Goal: Information Seeking & Learning: Learn about a topic

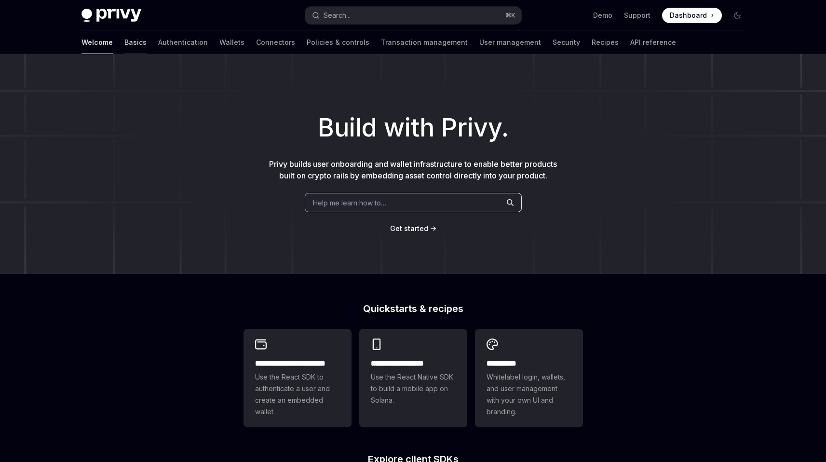
click at [124, 44] on link "Basics" at bounding box center [135, 42] width 22 height 23
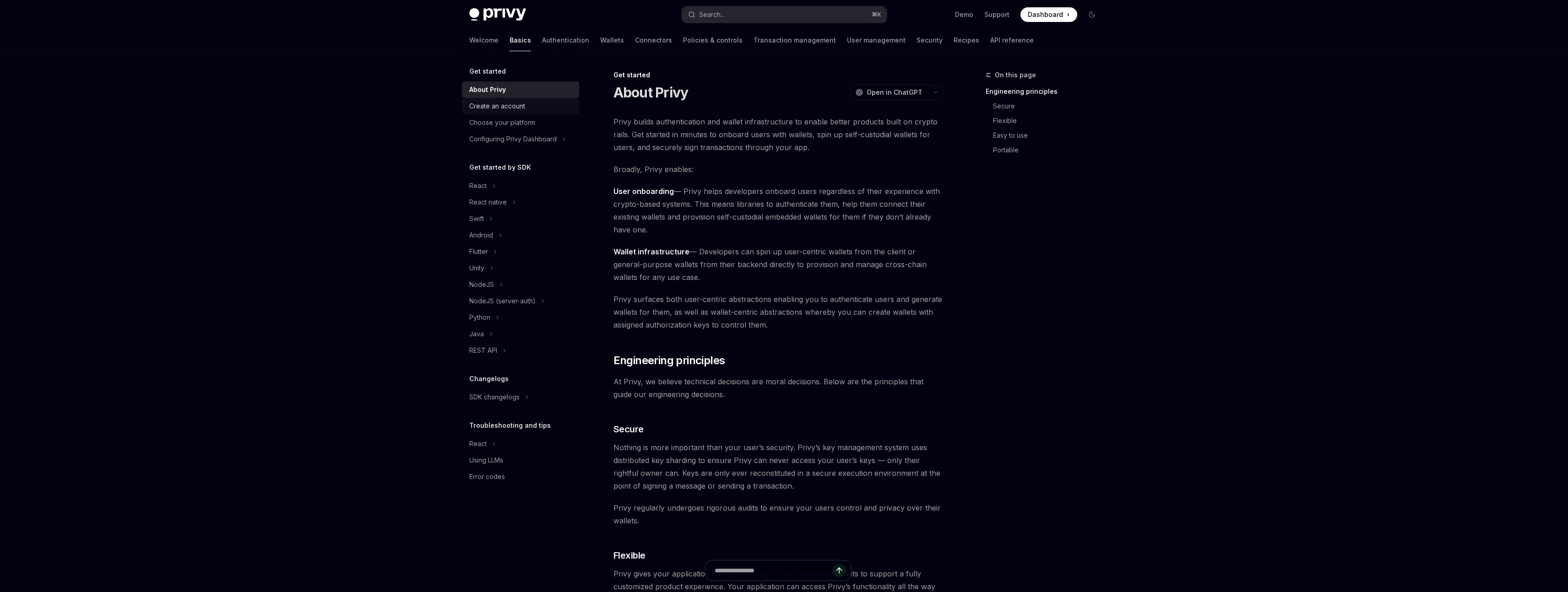
click at [496, 113] on link "Create an account" at bounding box center [521, 105] width 118 height 16
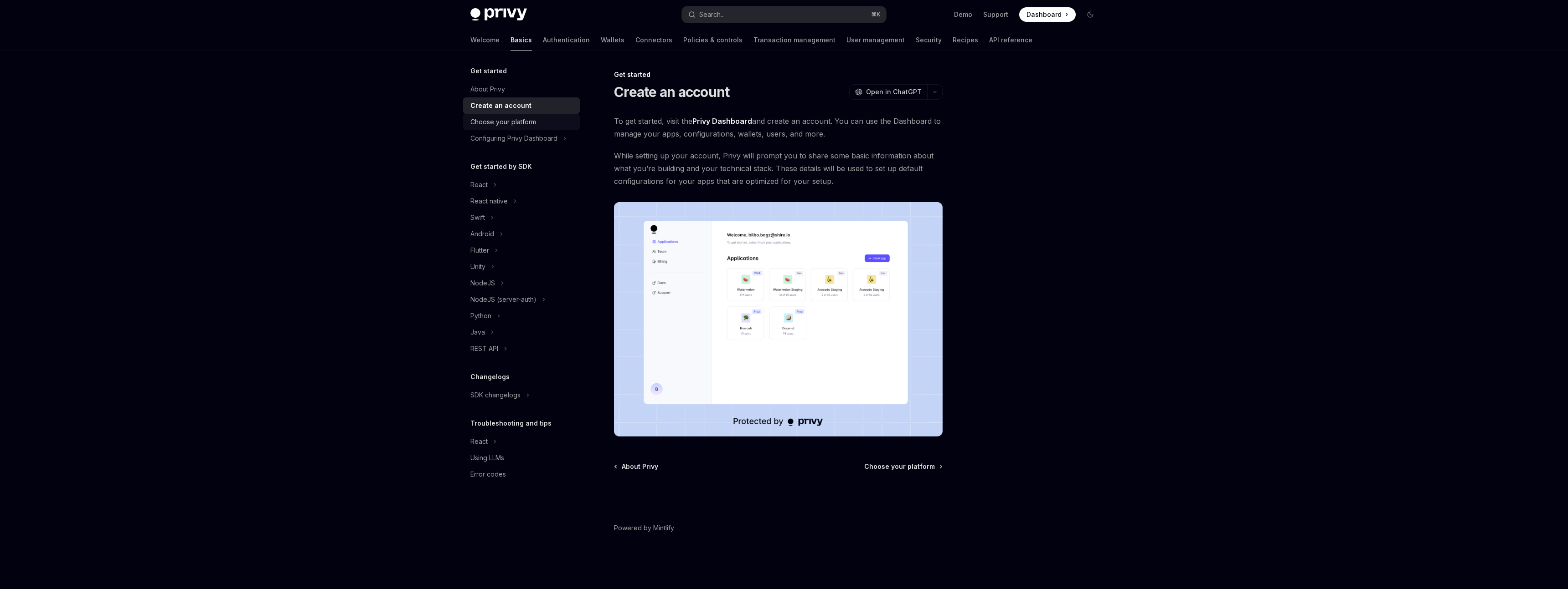
click at [503, 126] on div "Choose your platform" at bounding box center [503, 123] width 65 height 11
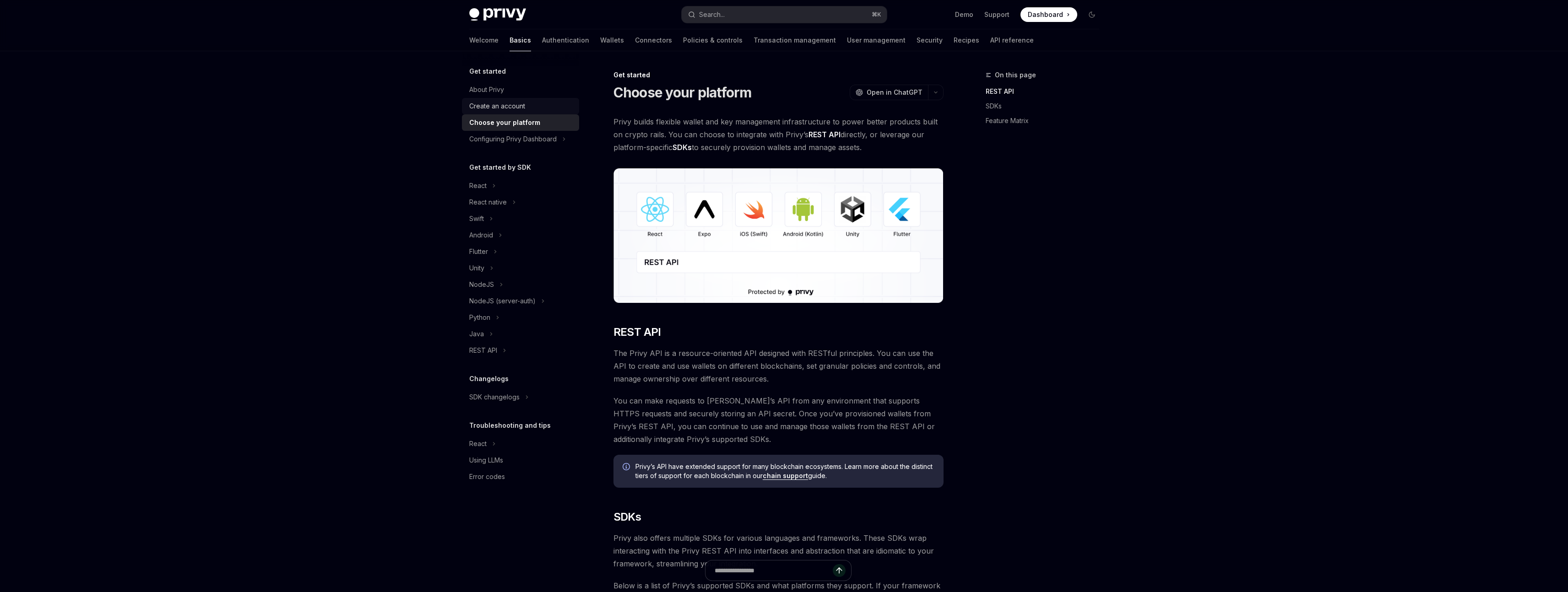
click at [497, 108] on div "Create an account" at bounding box center [497, 106] width 56 height 11
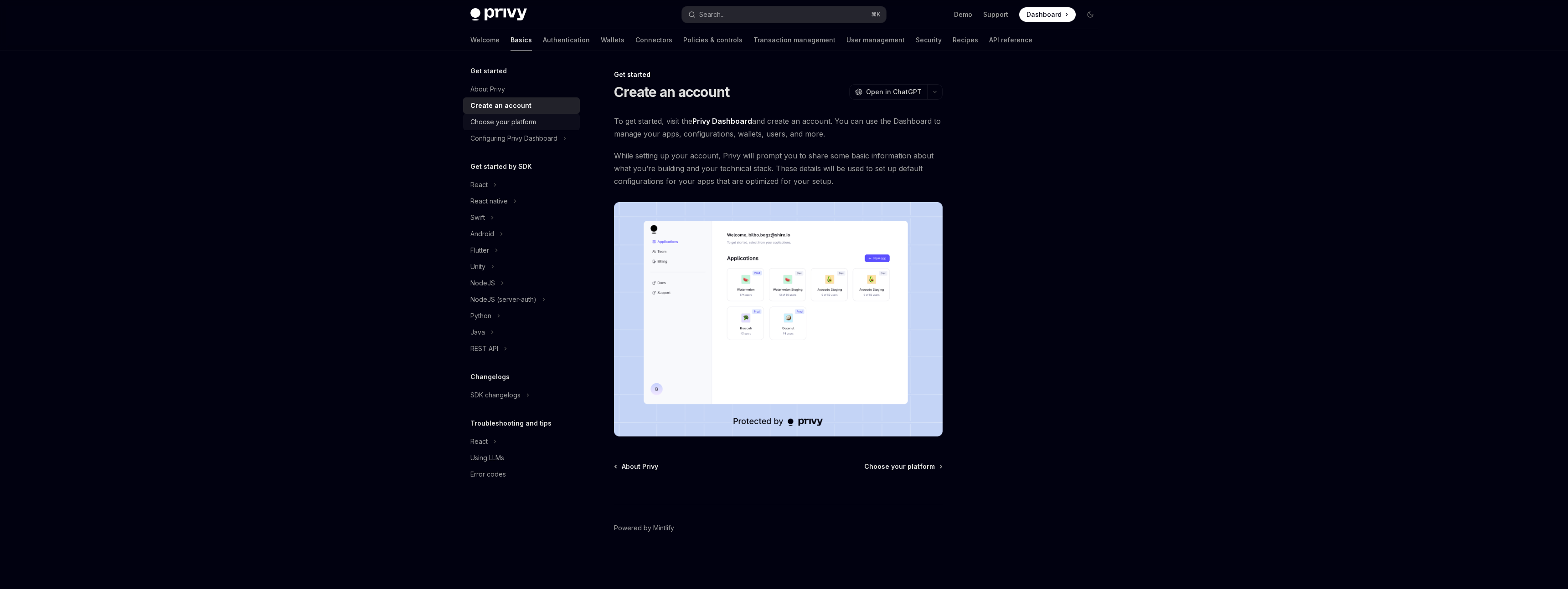
click at [502, 126] on div "Choose your platform" at bounding box center [503, 123] width 65 height 11
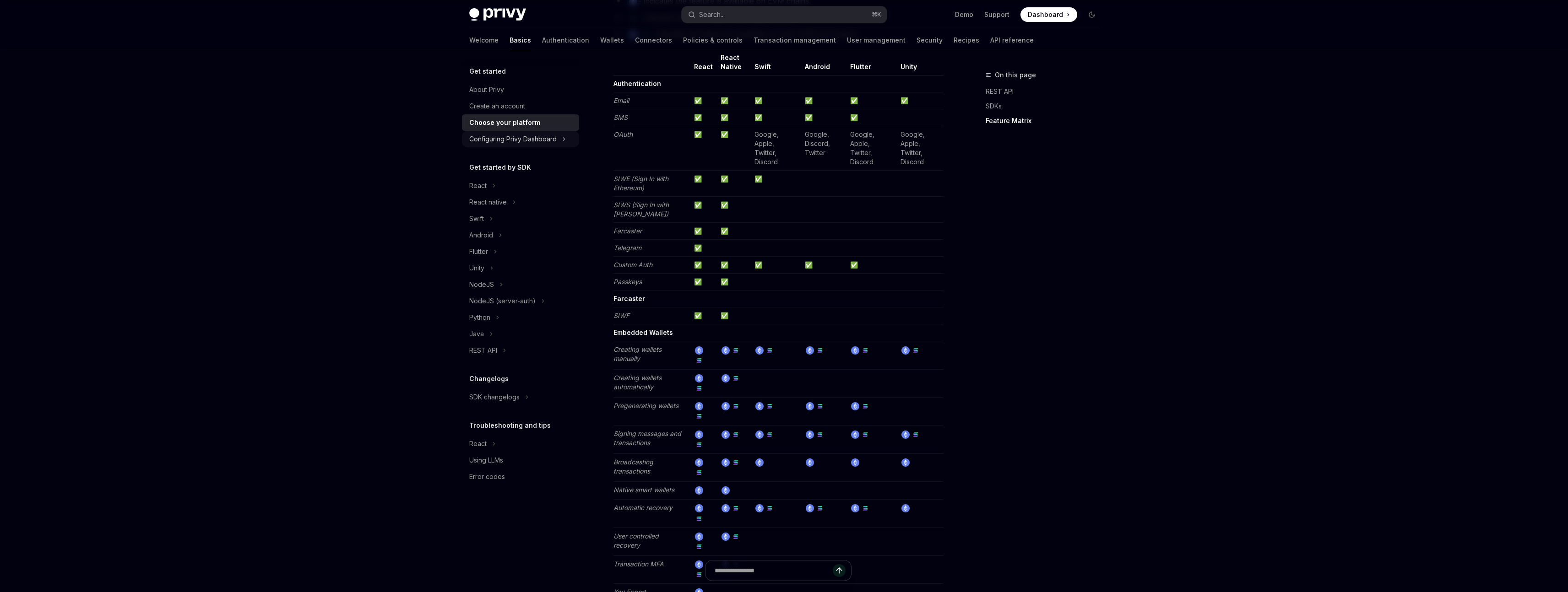
scroll to position [718, 0]
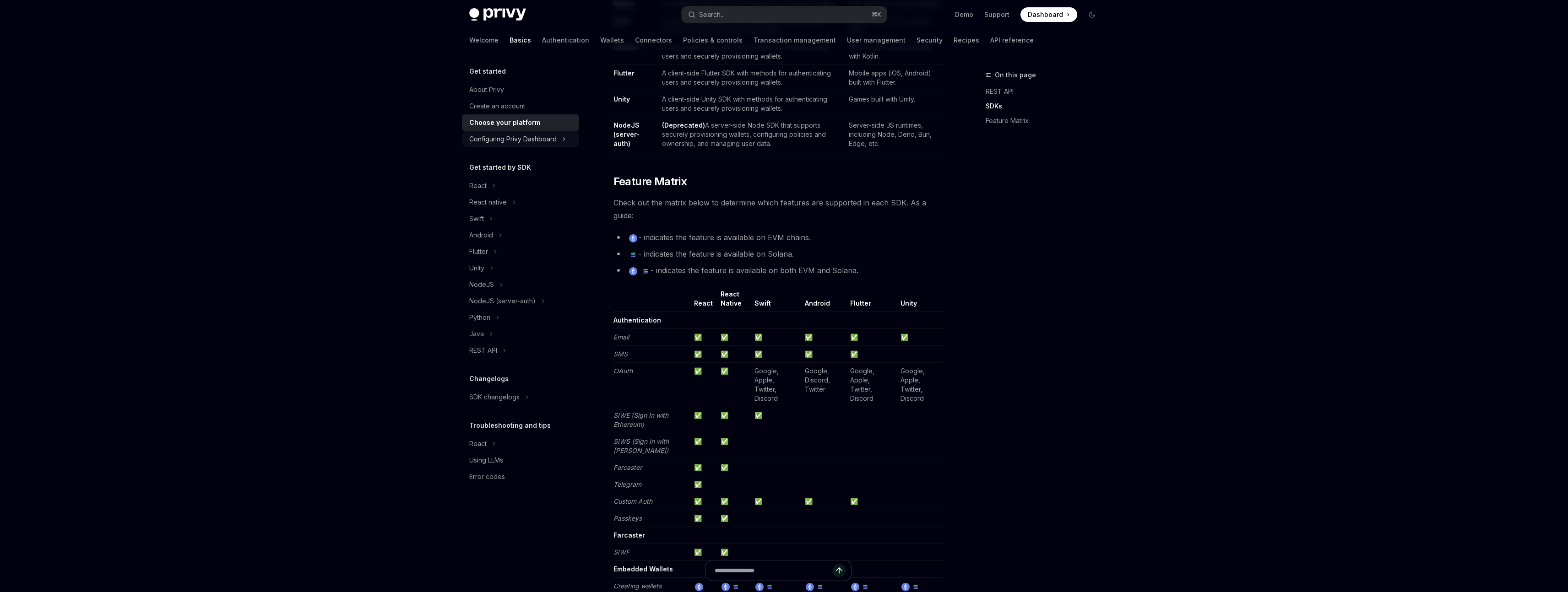
click at [527, 141] on div "Configuring Privy Dashboard" at bounding box center [513, 139] width 87 height 11
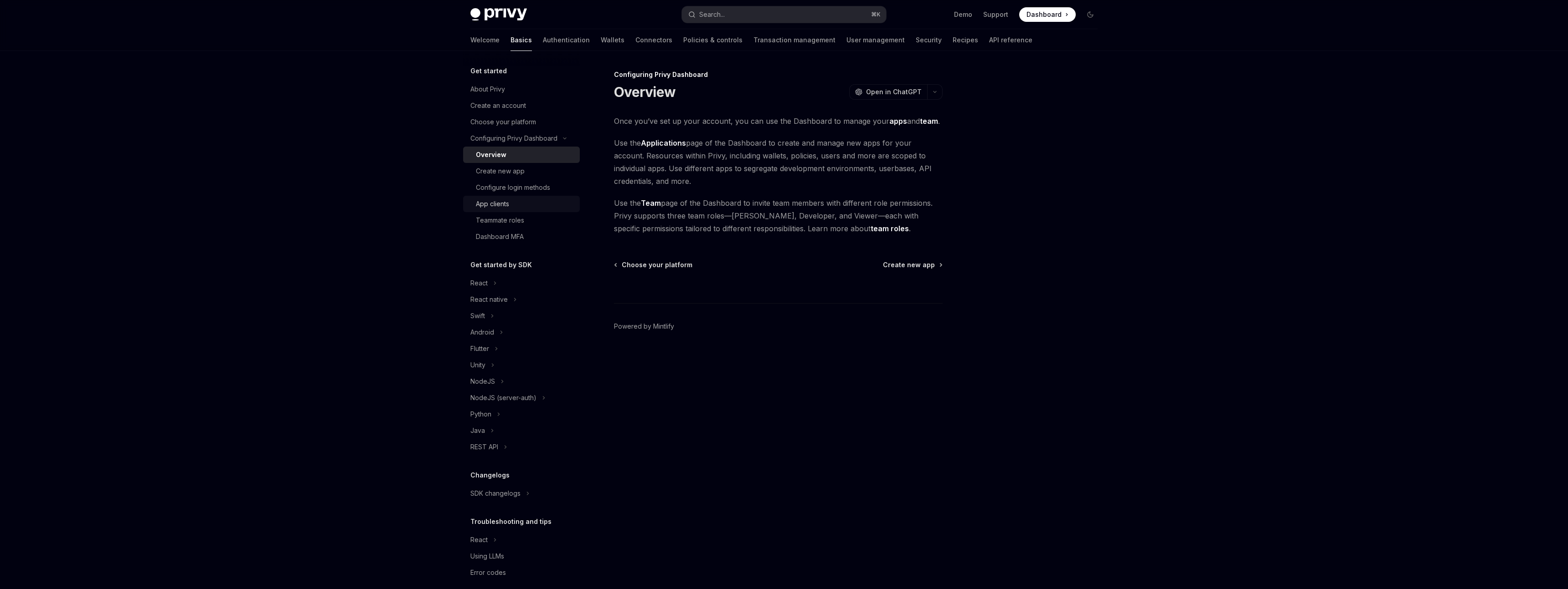
click at [478, 203] on div "App clients" at bounding box center [492, 204] width 33 height 11
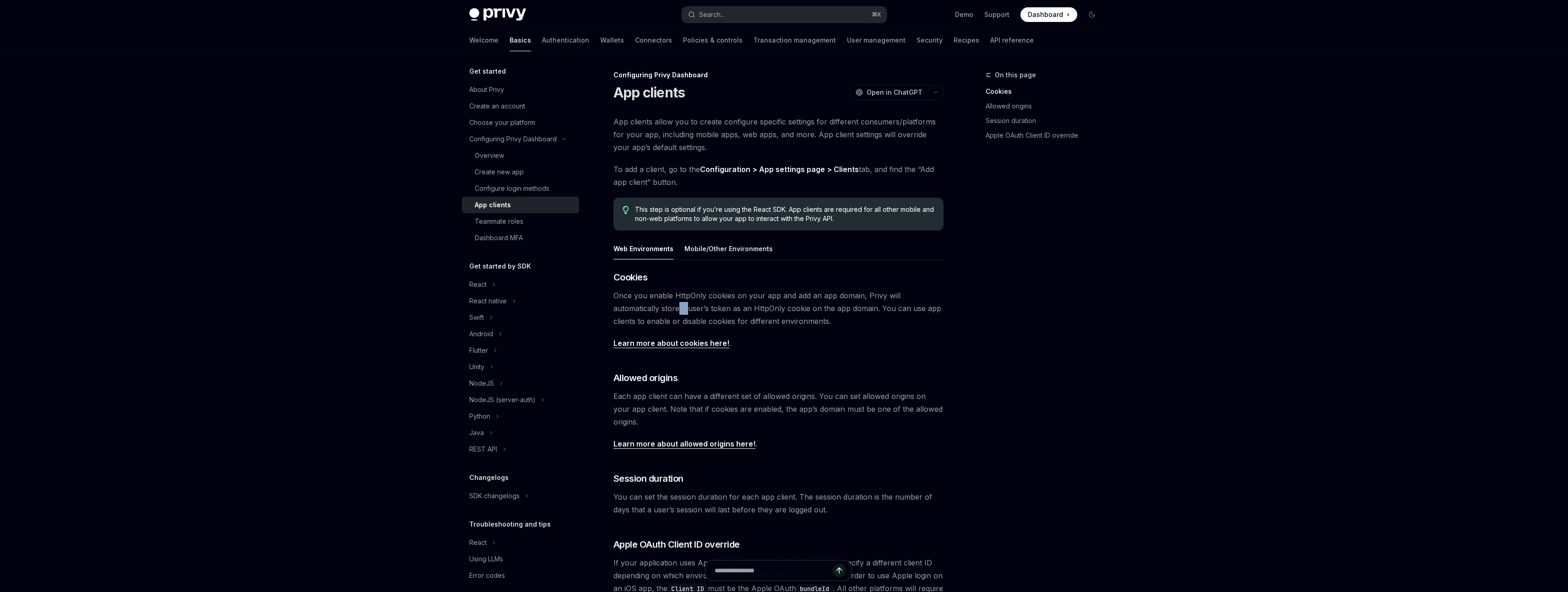
drag, startPoint x: 631, startPoint y: 311, endPoint x: 638, endPoint y: 309, distance: 7.3
click at [638, 309] on span "Once you enable HttpOnly cookies on your app and add an app domain, Privy will …" at bounding box center [779, 308] width 330 height 39
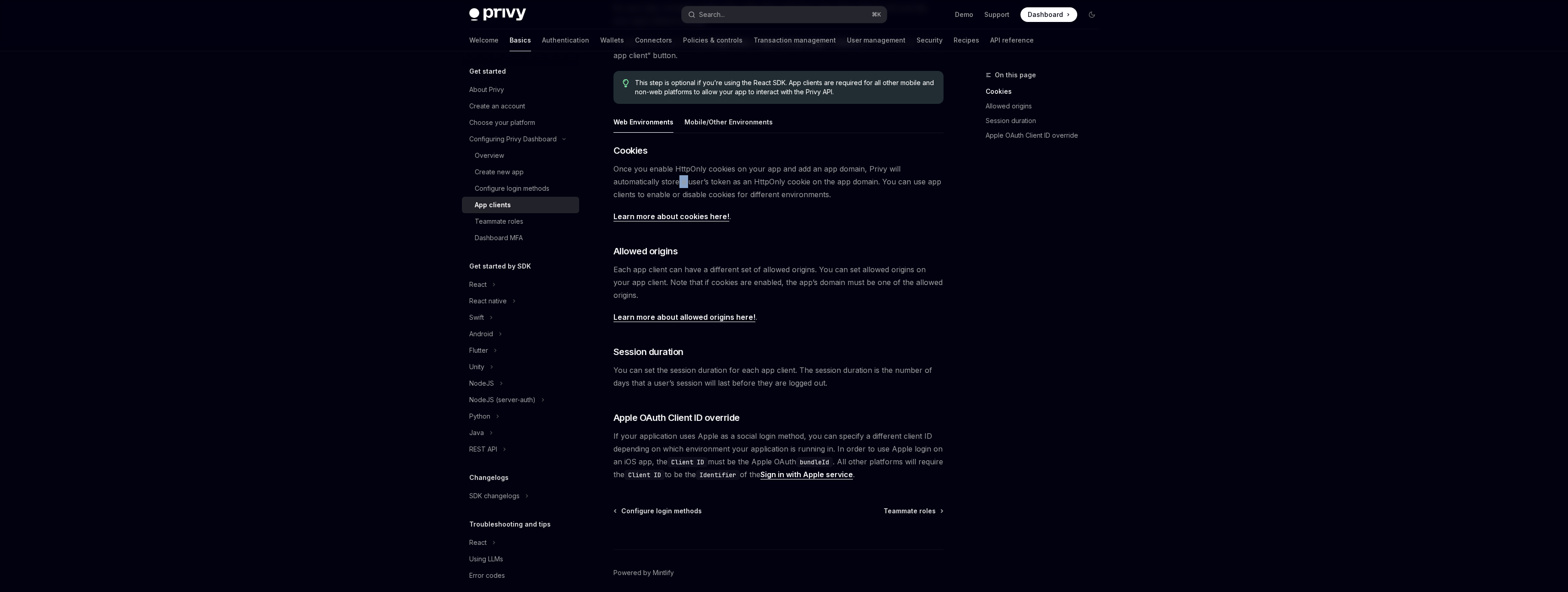
scroll to position [163, 0]
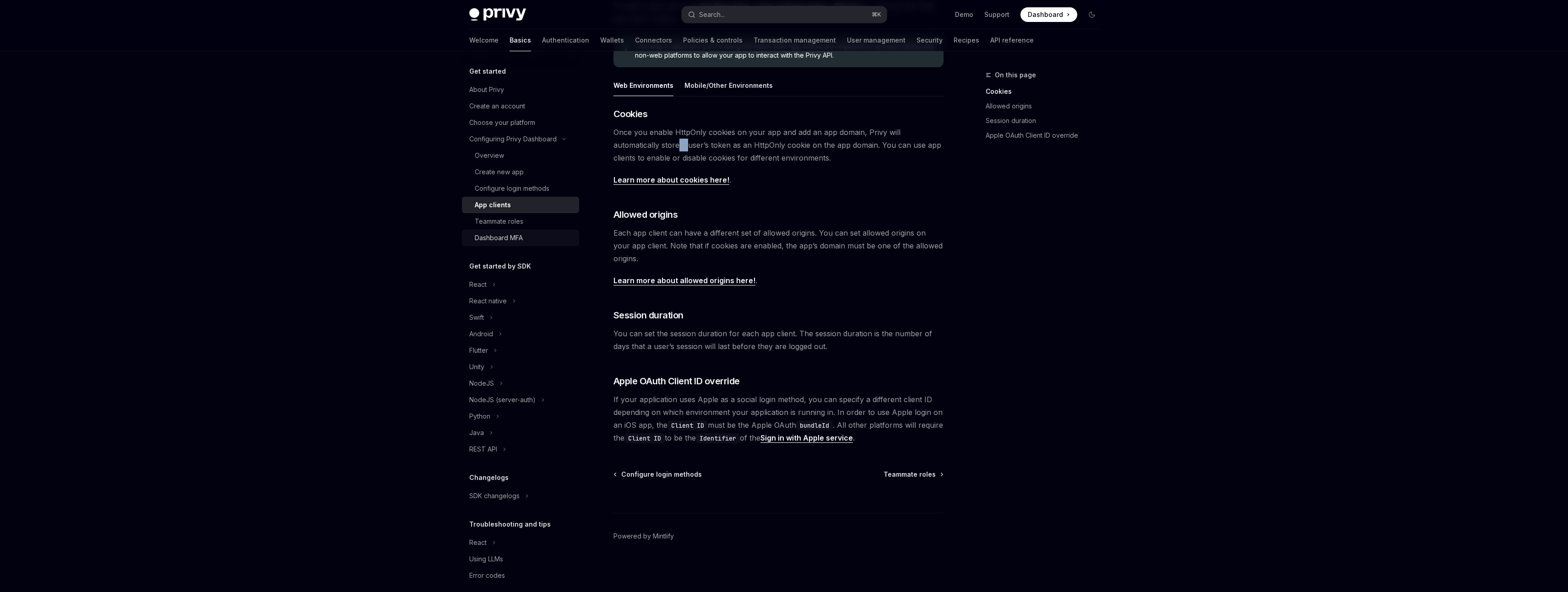
click at [489, 244] on link "Dashboard MFA" at bounding box center [521, 237] width 118 height 16
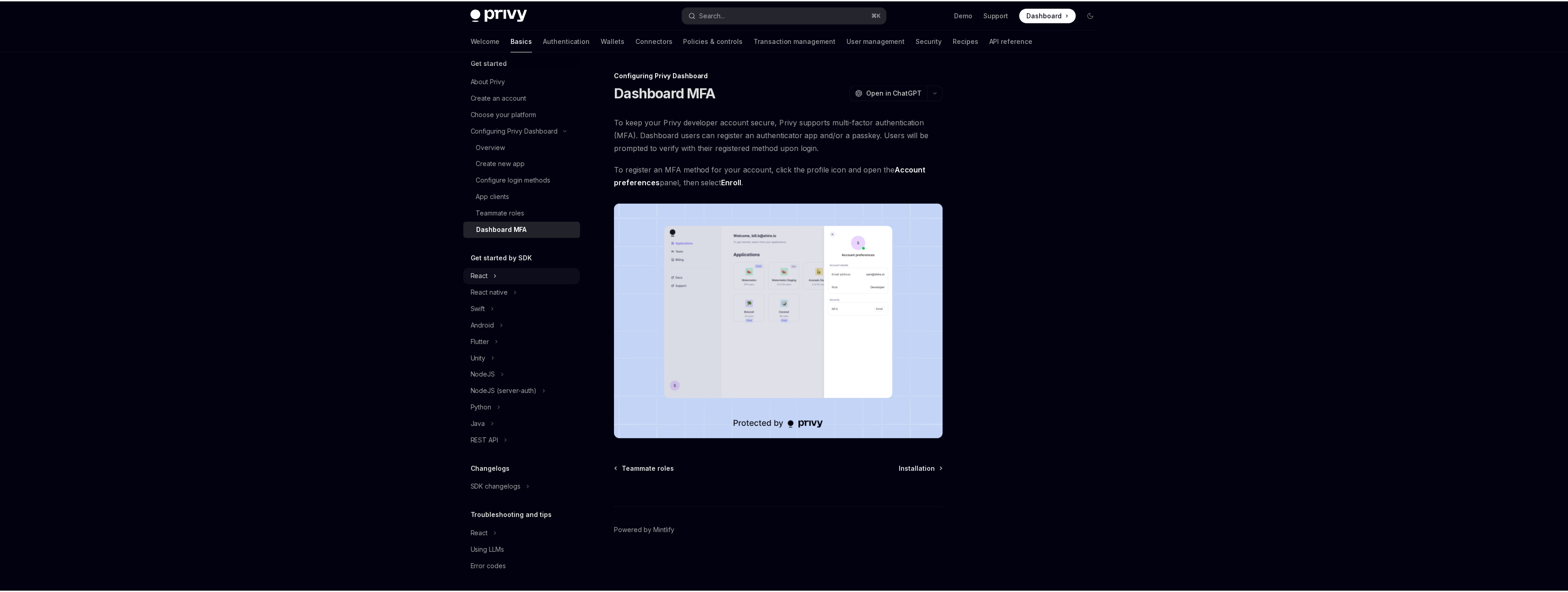
scroll to position [9, 0]
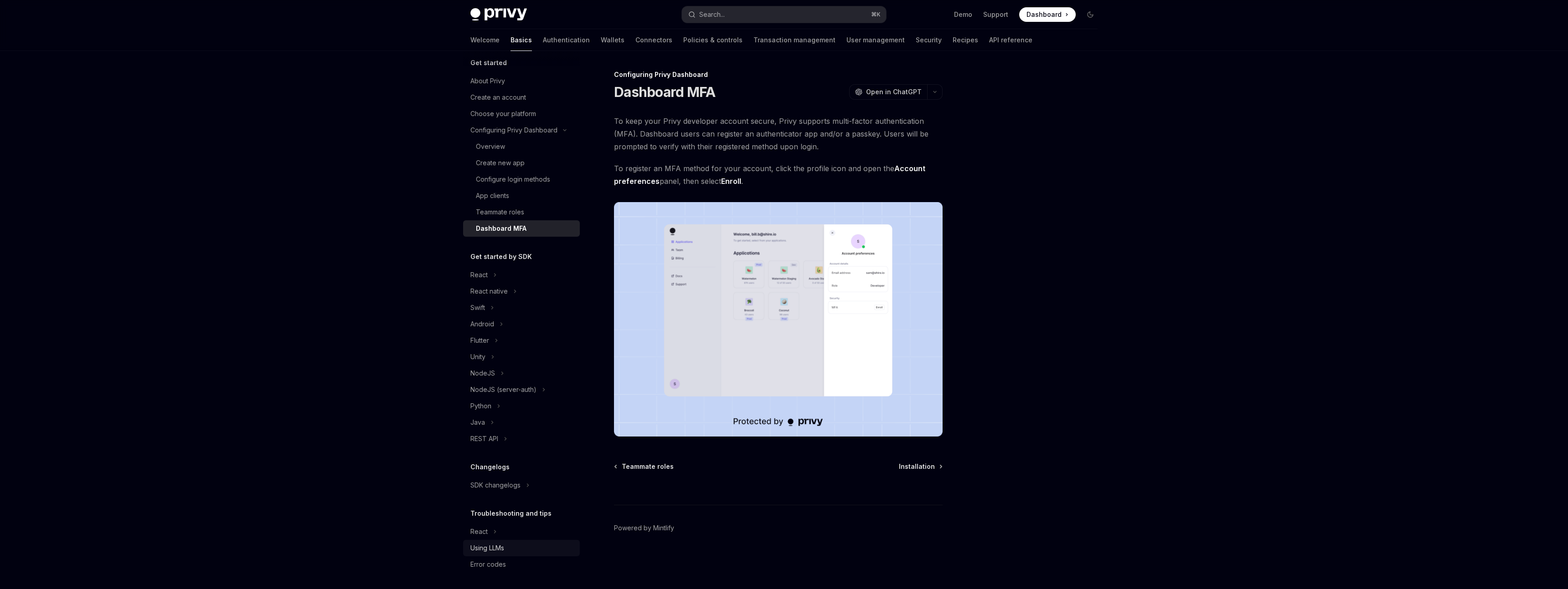
click at [493, 436] on div "Using LLMs" at bounding box center [487, 548] width 34 height 11
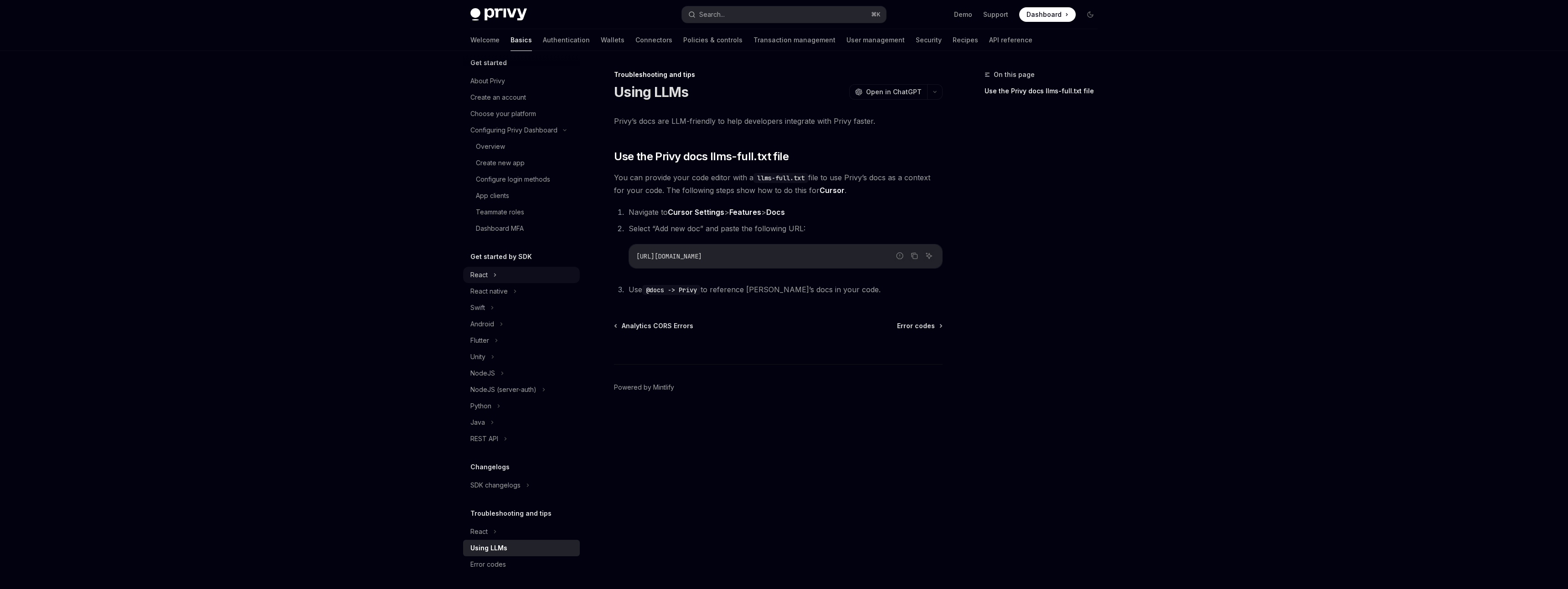
click at [482, 278] on div "React" at bounding box center [479, 276] width 17 height 11
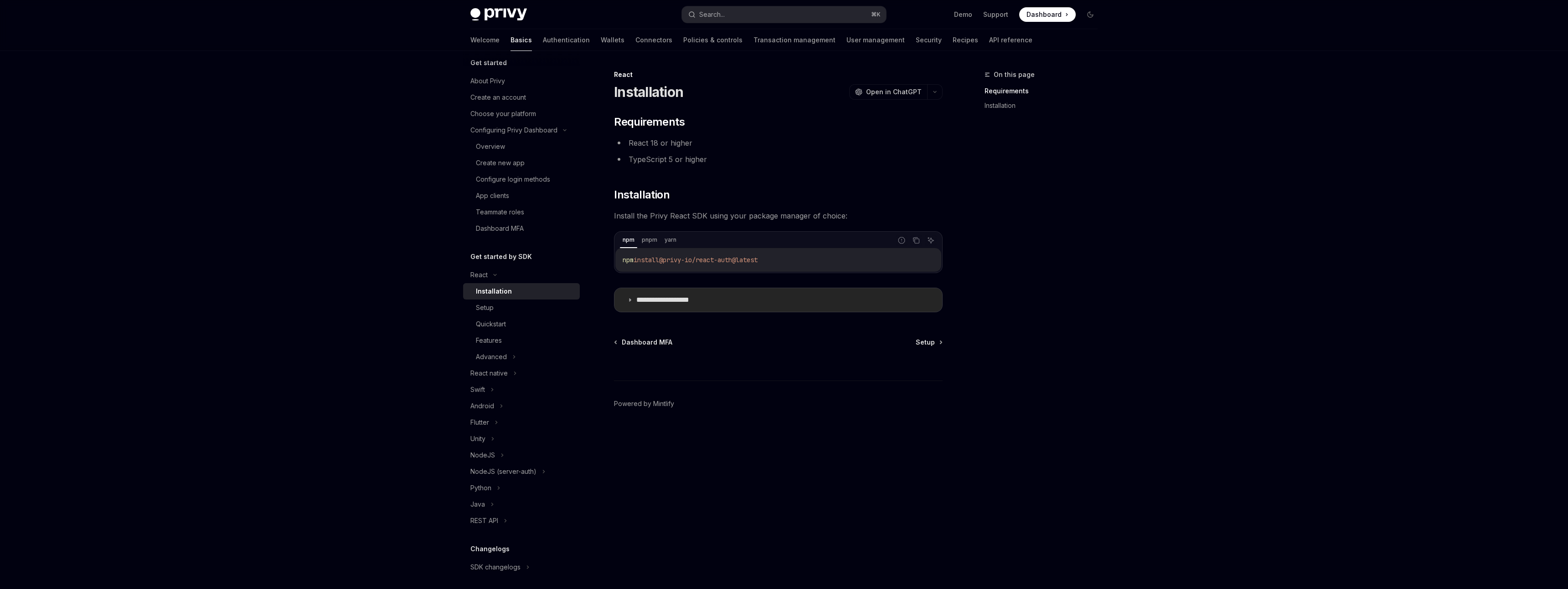
click at [630, 293] on summary "**********" at bounding box center [777, 299] width 328 height 24
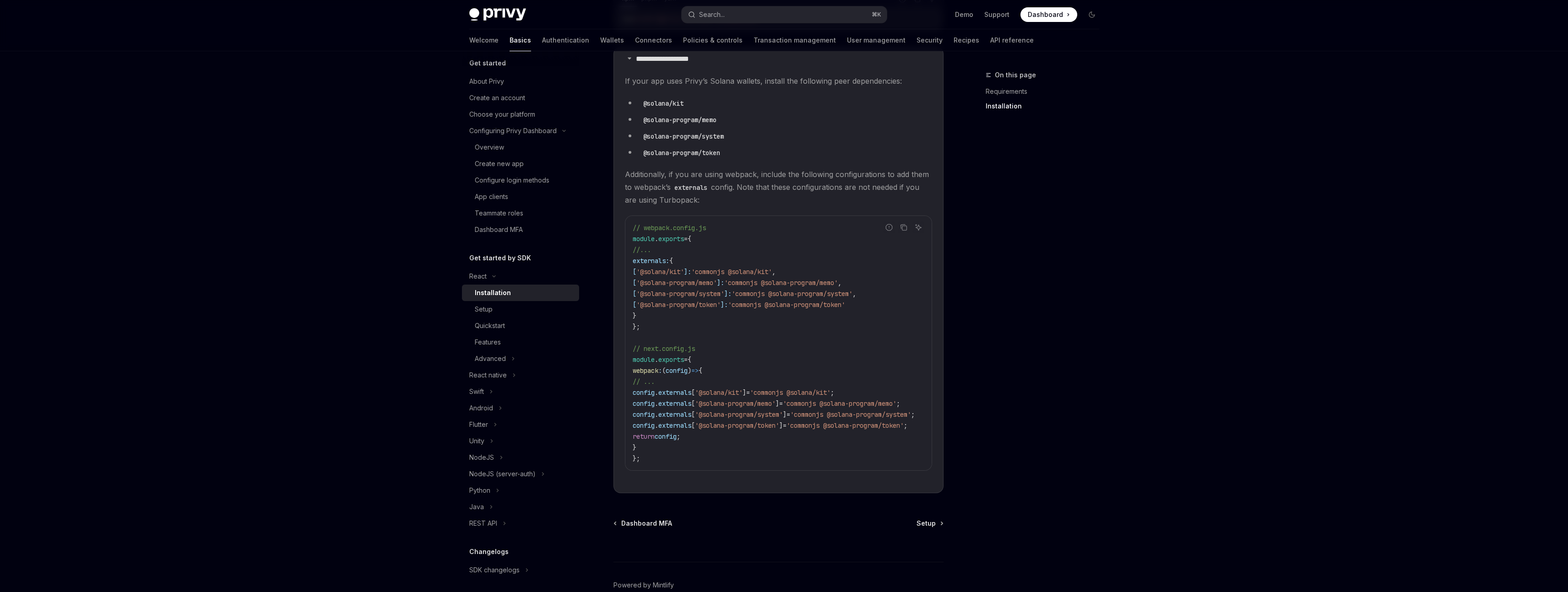
scroll to position [242, 0]
click at [515, 305] on div "Setup" at bounding box center [524, 309] width 99 height 11
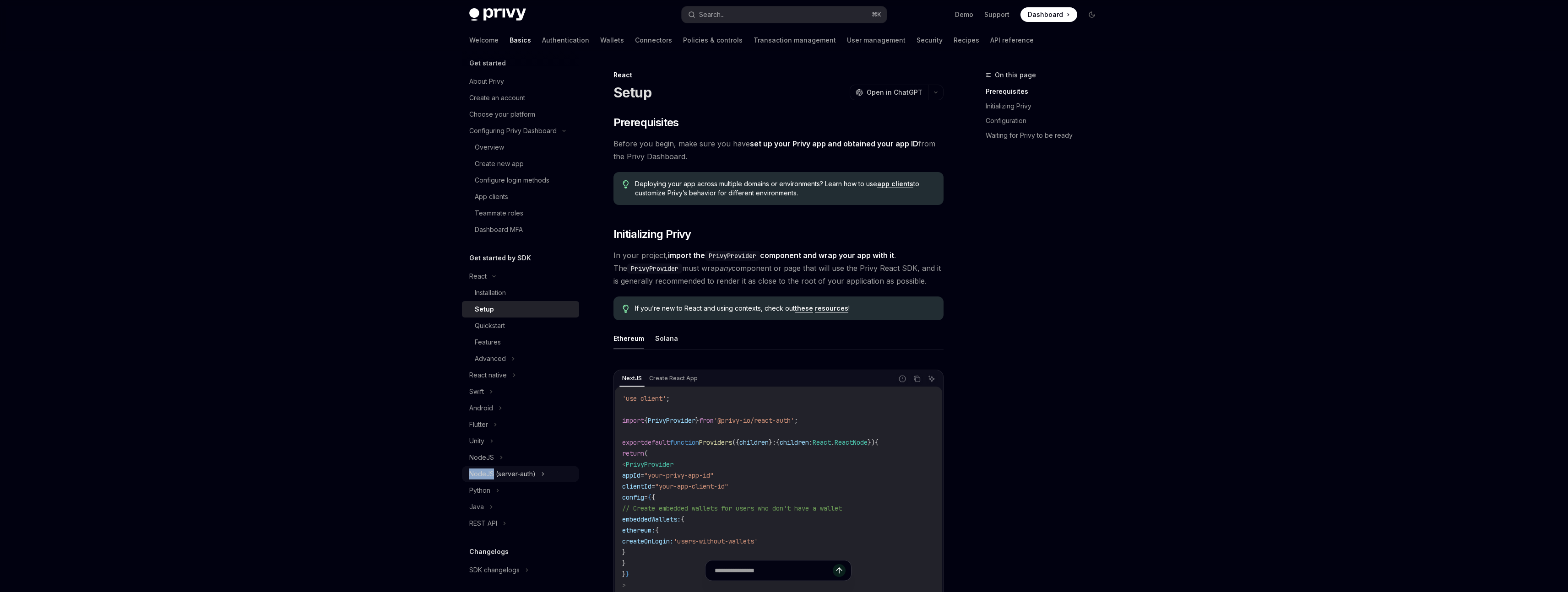
click at [468, 438] on div "NodeJS (server-auth)" at bounding box center [521, 473] width 118 height 16
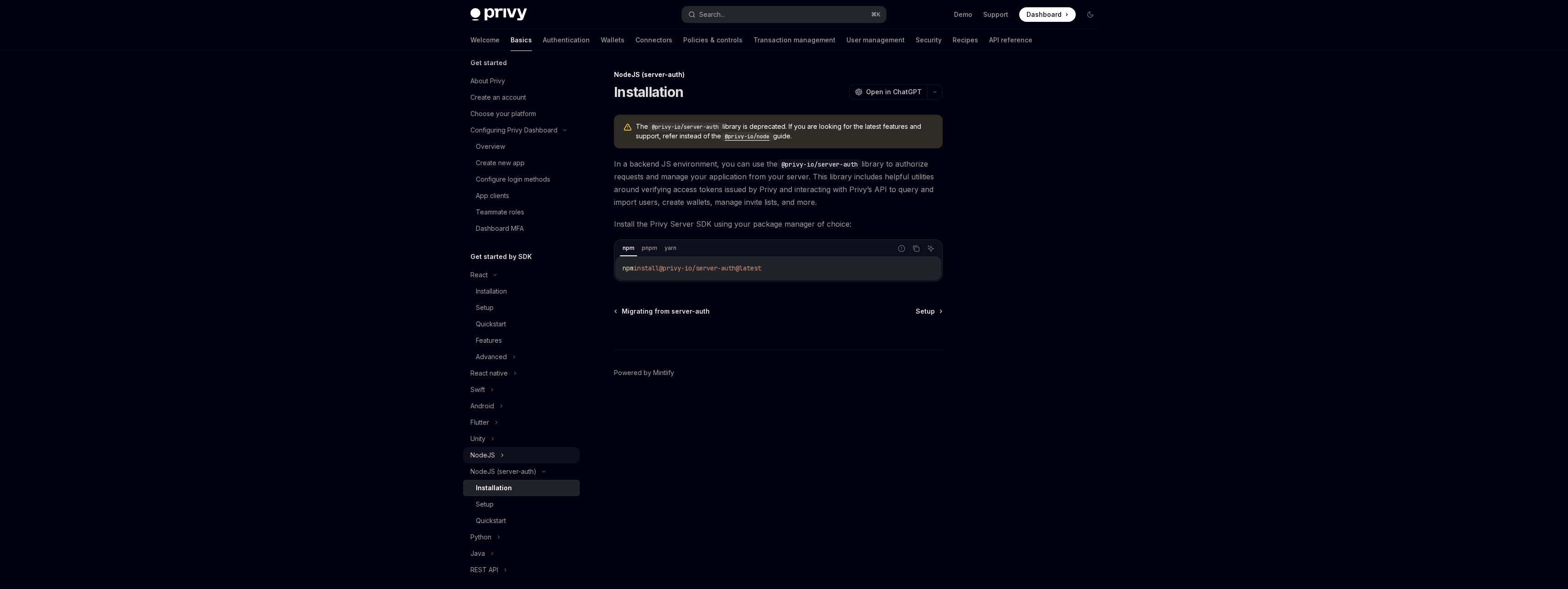
click at [469, 436] on div "NodeJS" at bounding box center [521, 455] width 117 height 16
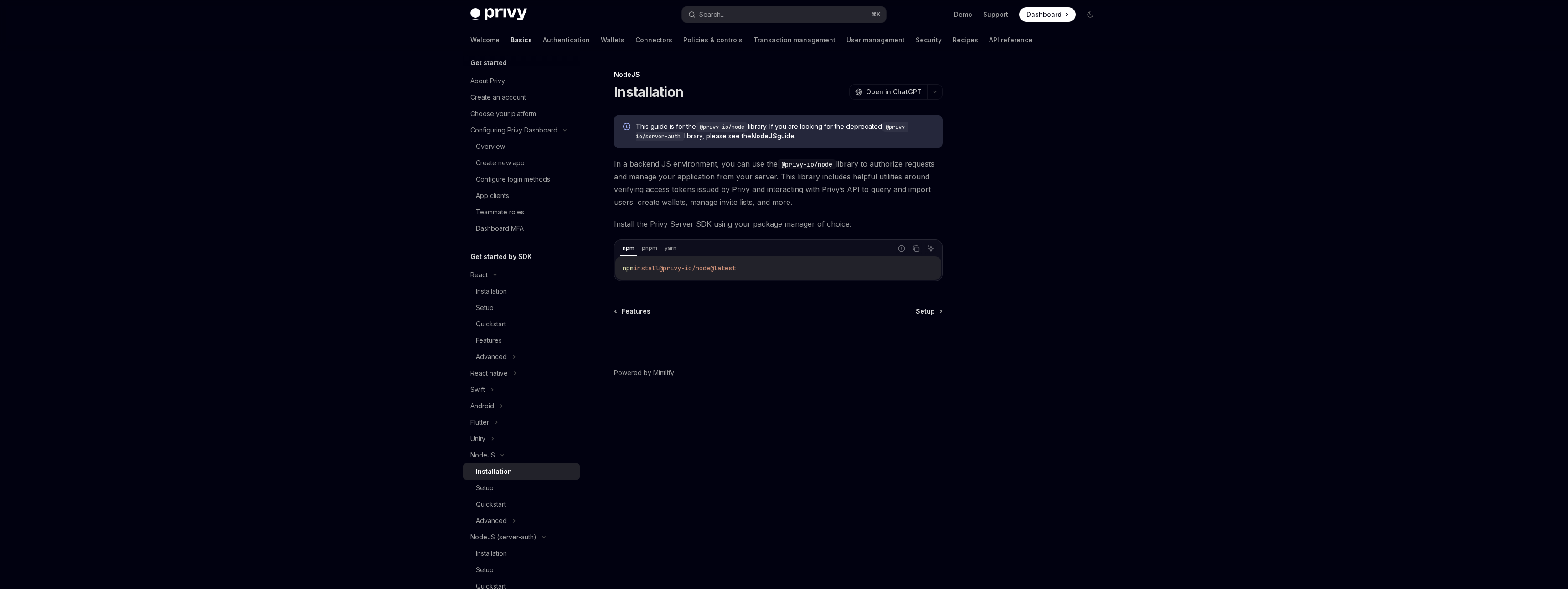
click at [472, 436] on link "Installation" at bounding box center [521, 471] width 117 height 16
click at [484, 436] on div "NodeJS" at bounding box center [483, 456] width 25 height 11
click at [482, 436] on div "NodeJS (server-auth)" at bounding box center [521, 471] width 117 height 16
click at [482, 436] on div "NodeJS (server-auth)" at bounding box center [503, 472] width 66 height 11
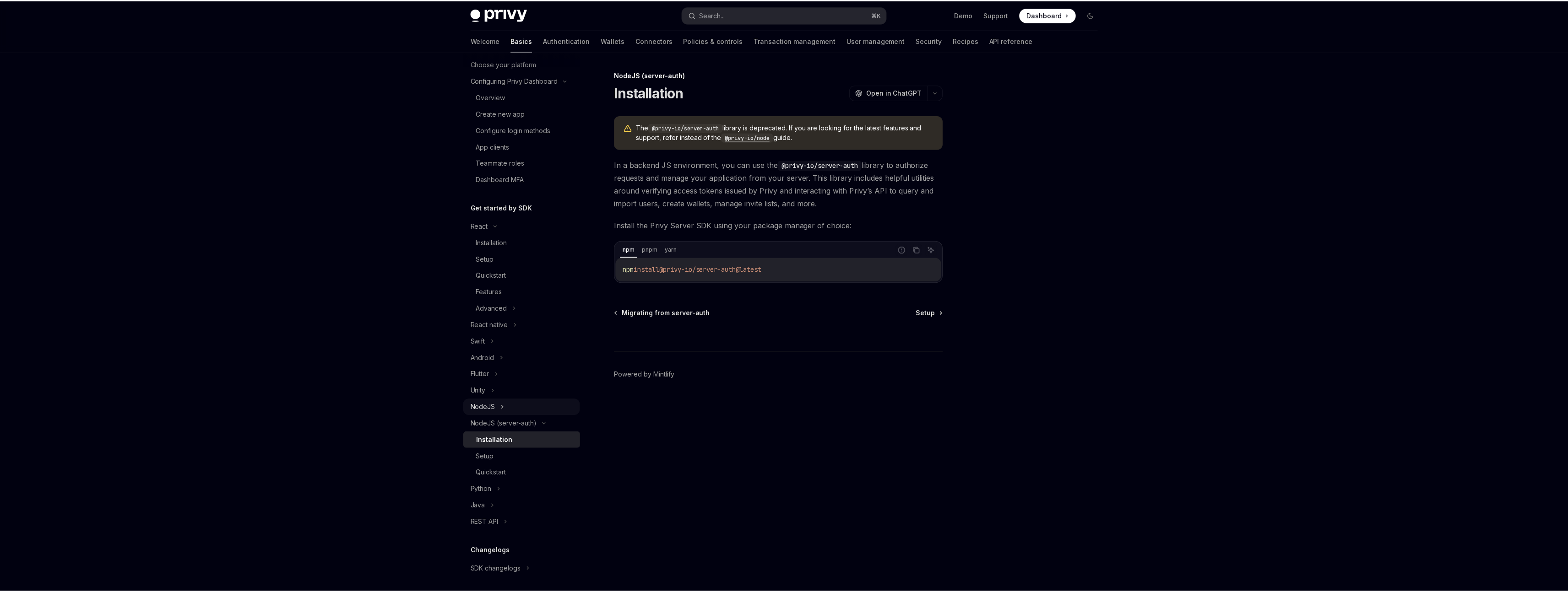
scroll to position [65, 0]
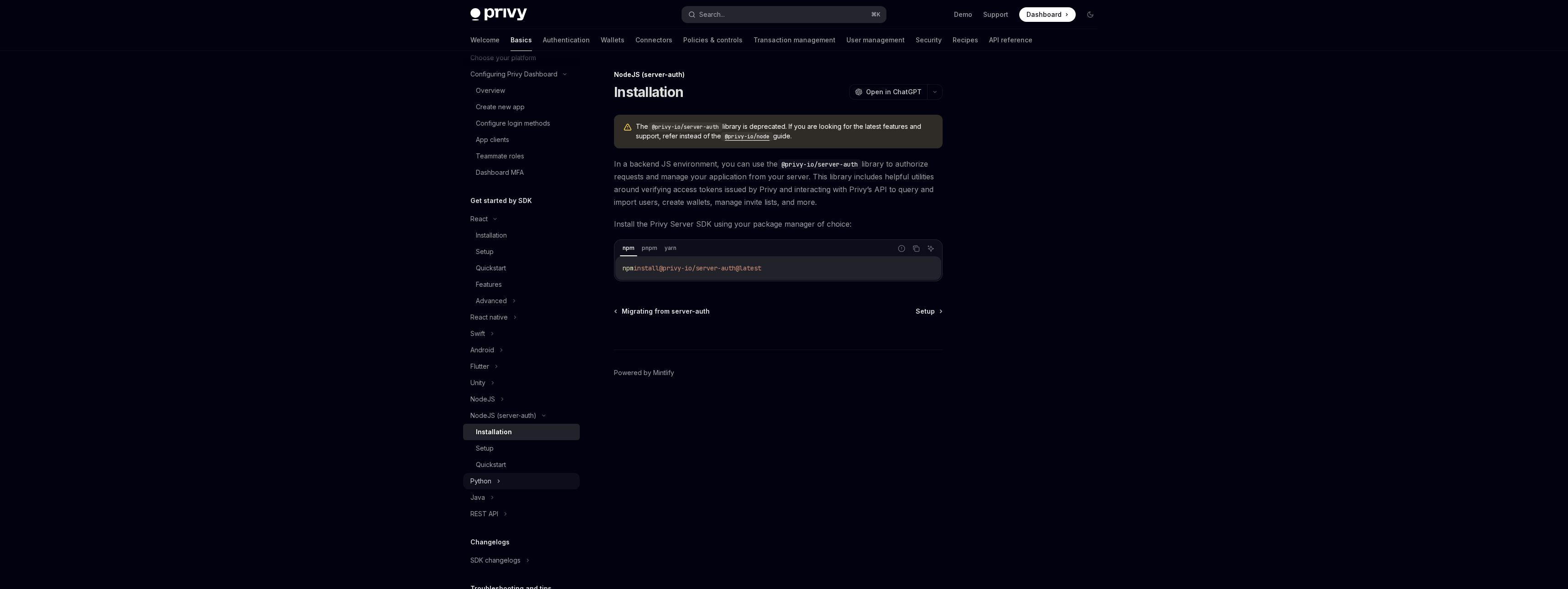
click at [479, 436] on div "Python" at bounding box center [481, 481] width 21 height 11
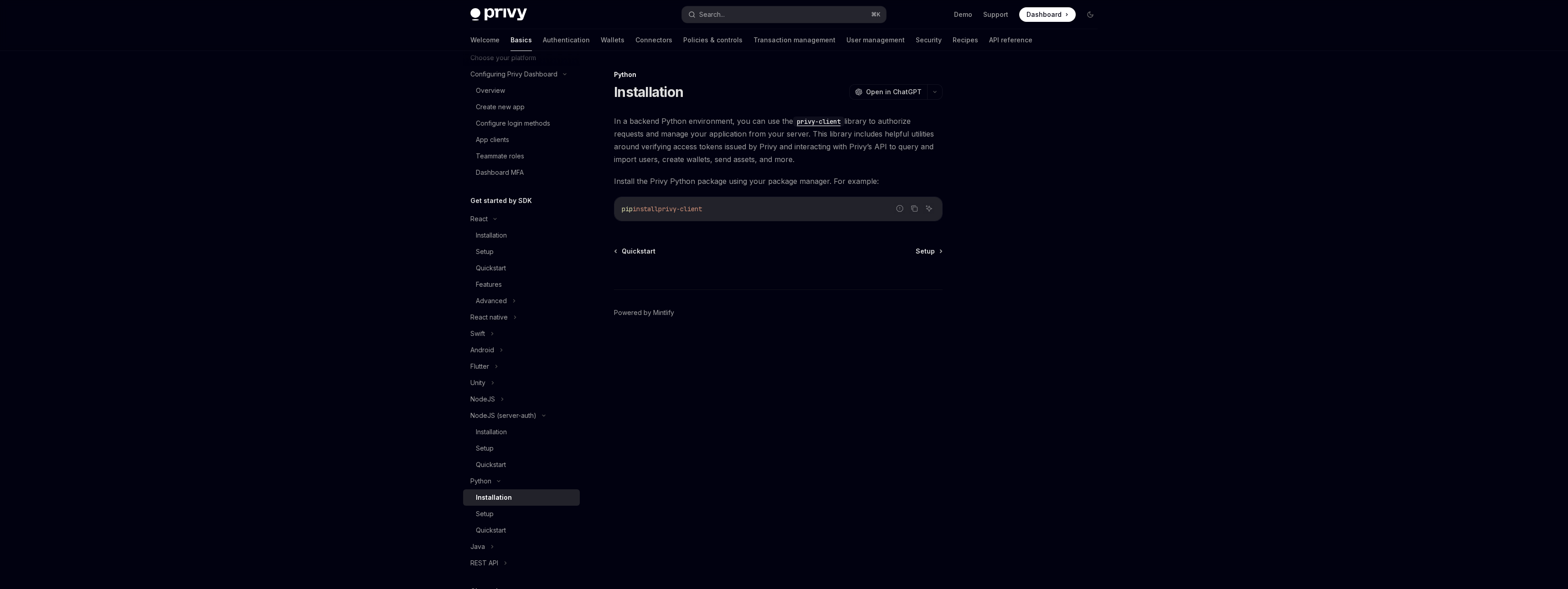
click at [479, 436] on link "Installation" at bounding box center [521, 497] width 117 height 16
click at [480, 436] on div "Java" at bounding box center [521, 547] width 117 height 16
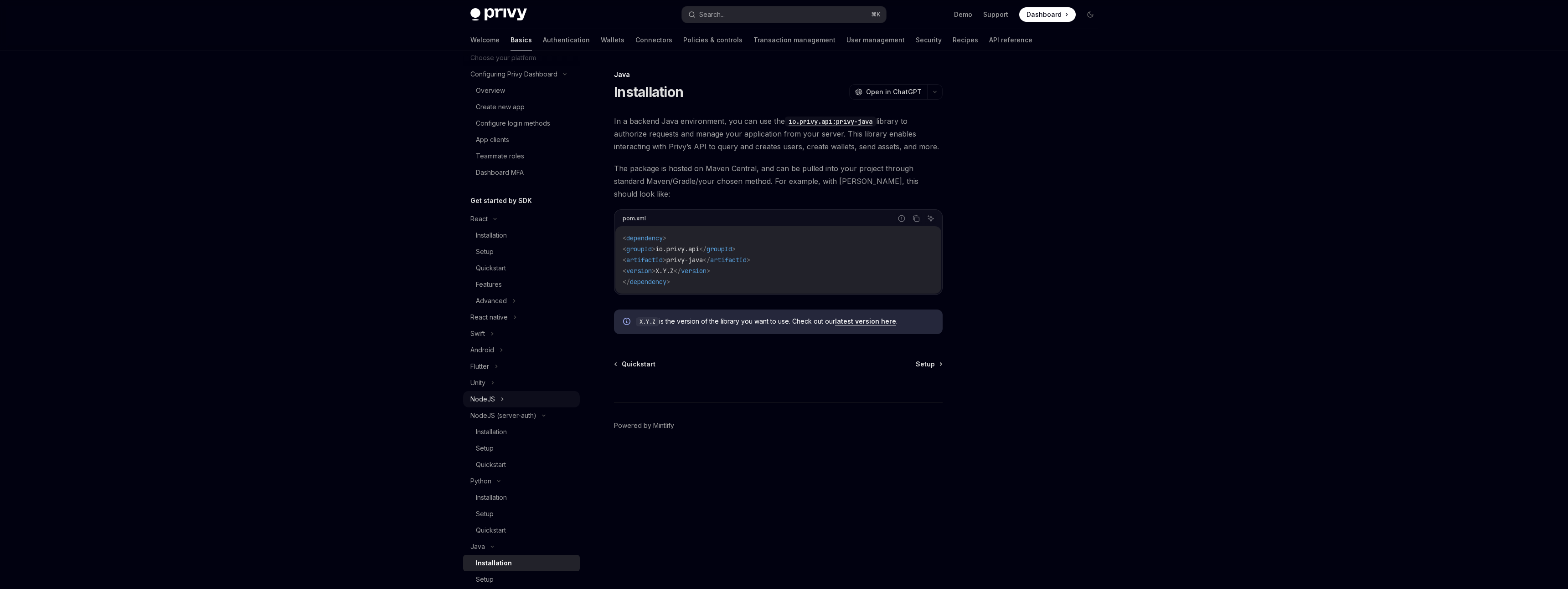
click at [486, 399] on div "NodeJS" at bounding box center [483, 399] width 25 height 11
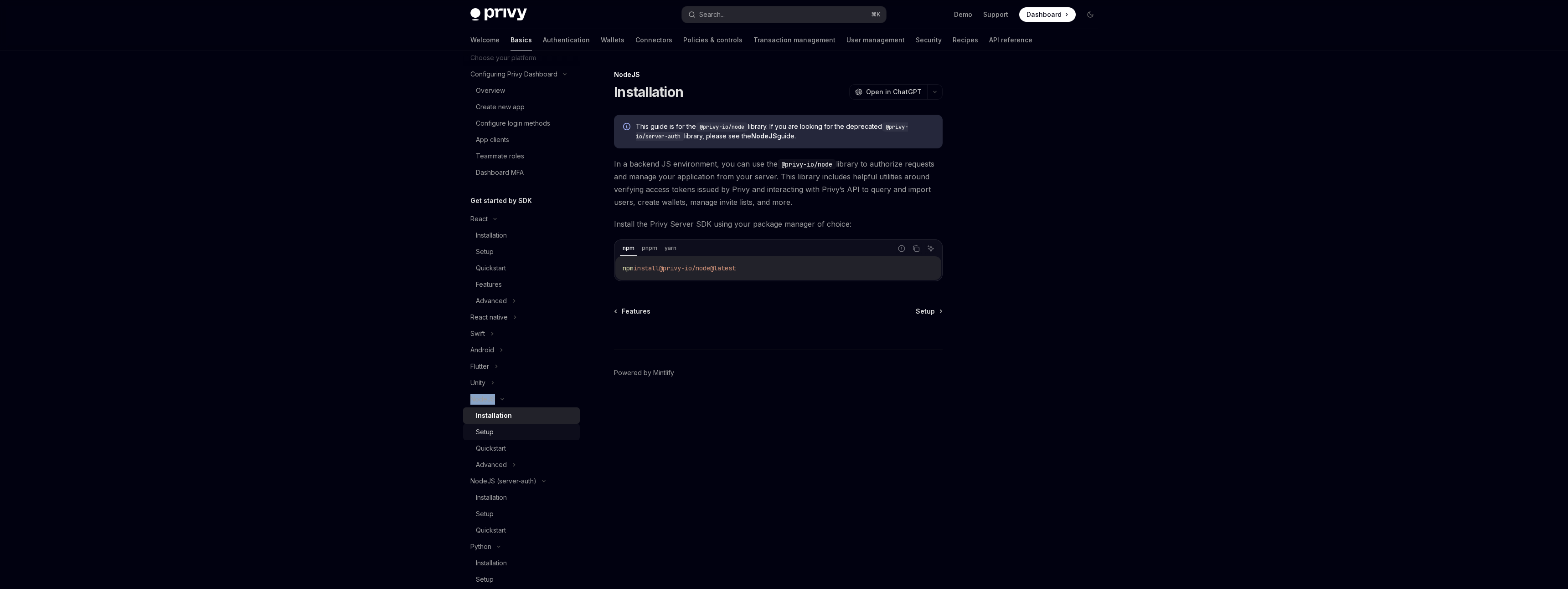
click at [567, 429] on div "Setup" at bounding box center [525, 432] width 98 height 11
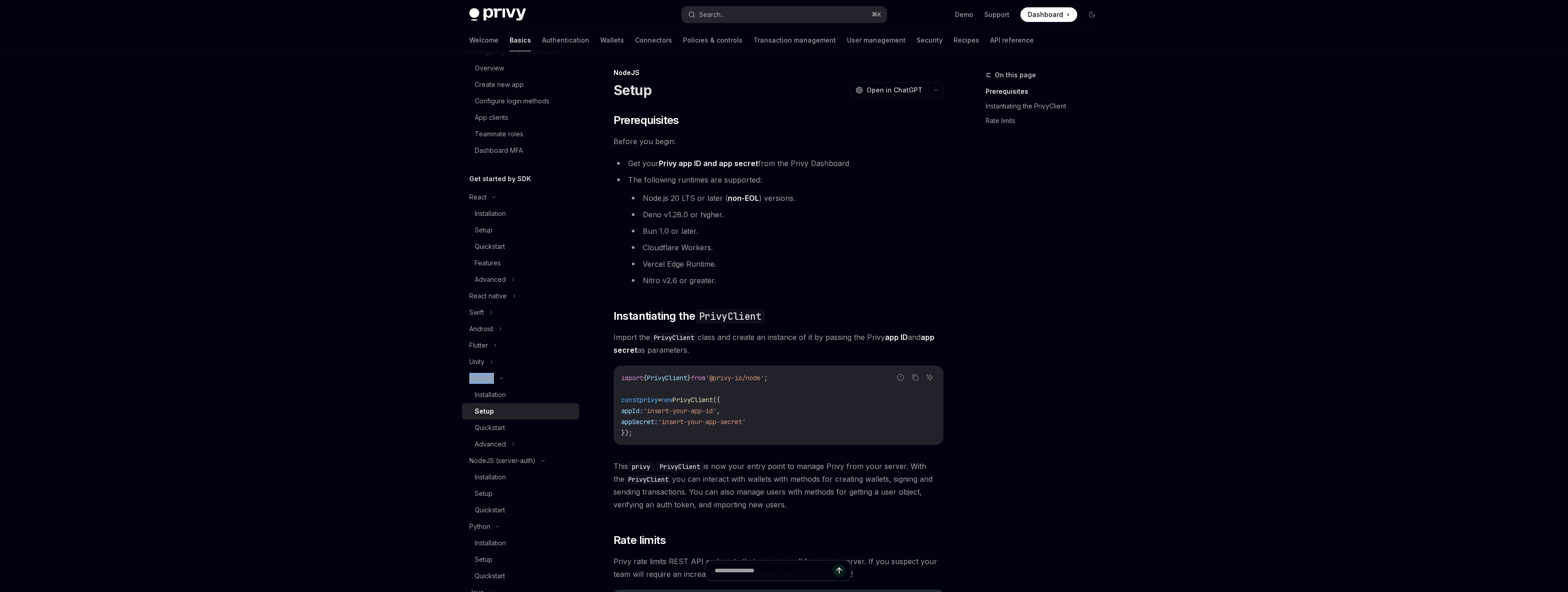
scroll to position [4, 0]
click at [643, 438] on code "PrivyClient" at bounding box center [648, 478] width 47 height 10
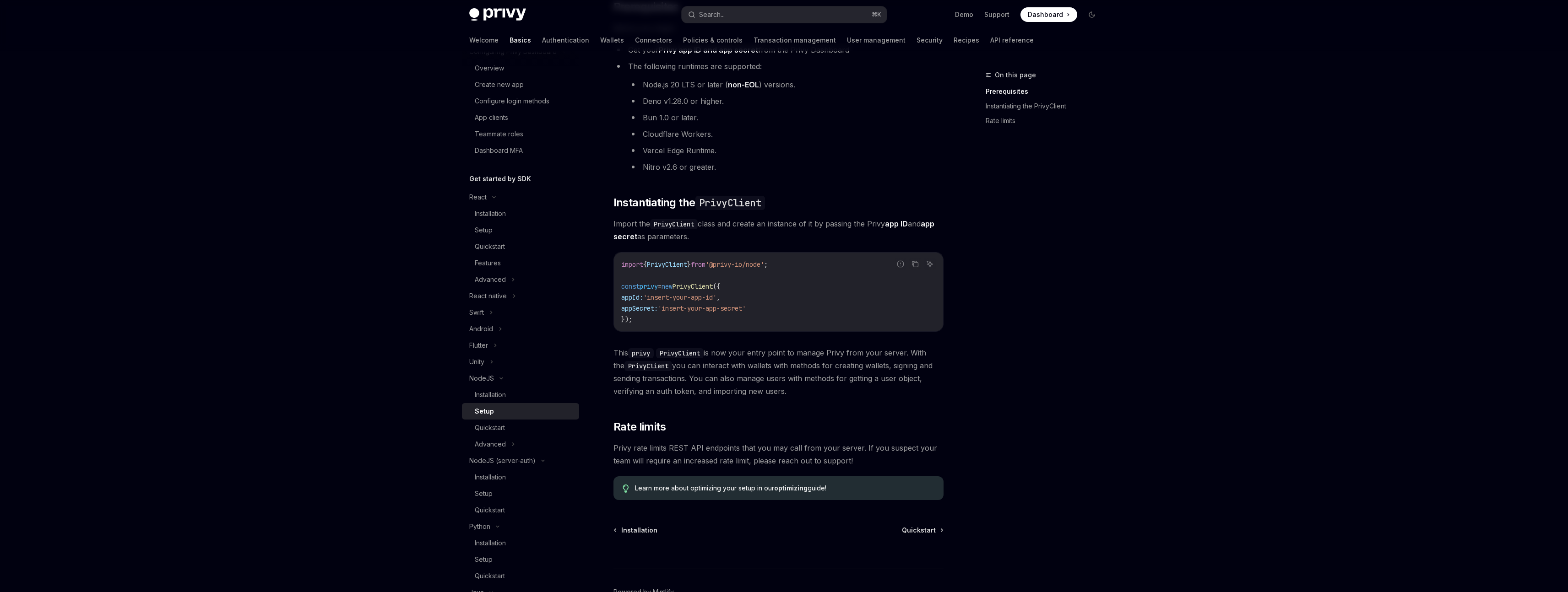
scroll to position [119, 0]
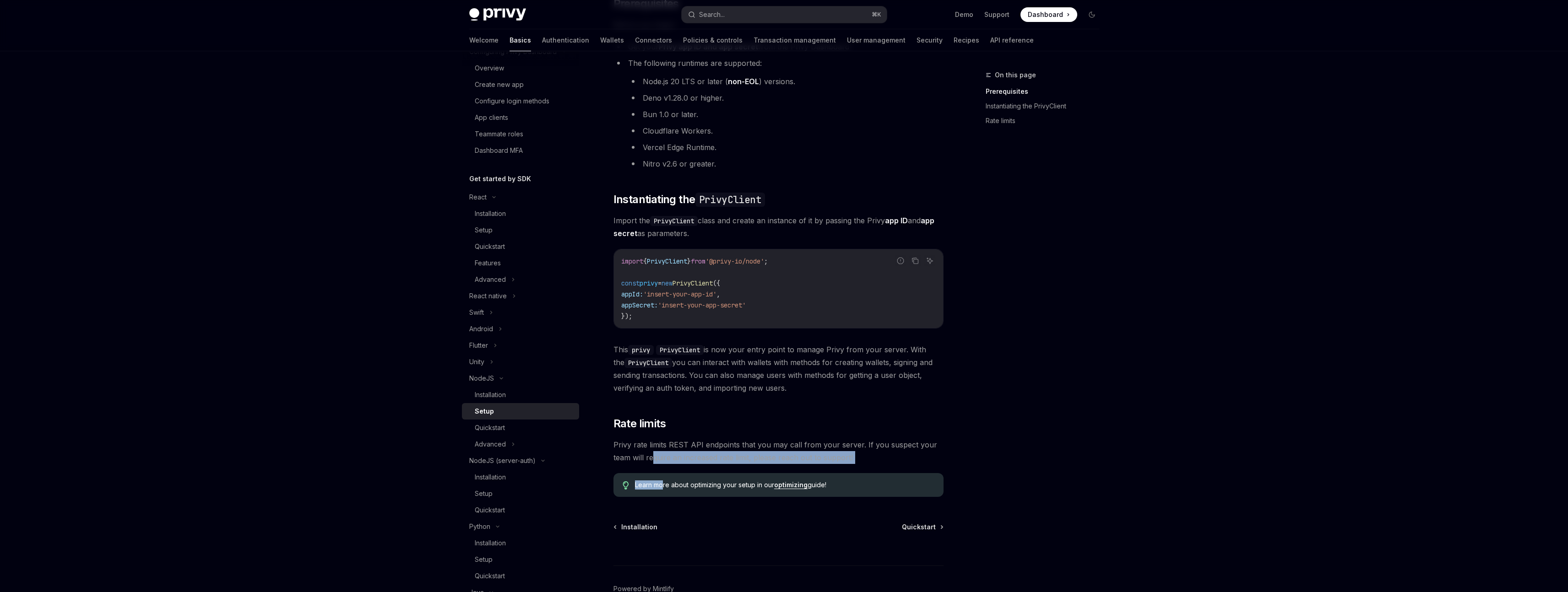
drag, startPoint x: 652, startPoint y: 453, endPoint x: 676, endPoint y: 486, distance: 40.8
click at [663, 438] on div "​ Prerequisites Before you begin: Get your Privy app ID and app secret from the…" at bounding box center [779, 247] width 330 height 501
click at [536, 432] on div "Quickstart" at bounding box center [524, 428] width 99 height 11
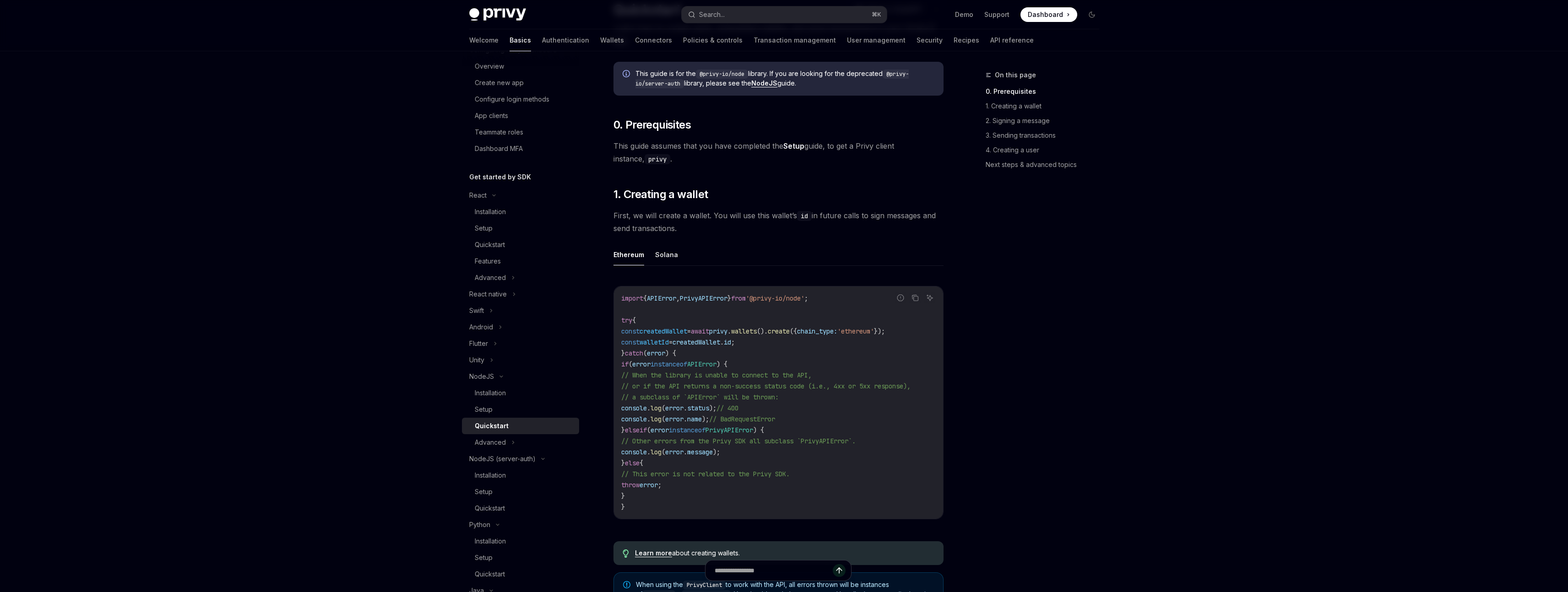
scroll to position [84, 0]
click at [500, 437] on div "Advanced" at bounding box center [489, 443] width 31 height 11
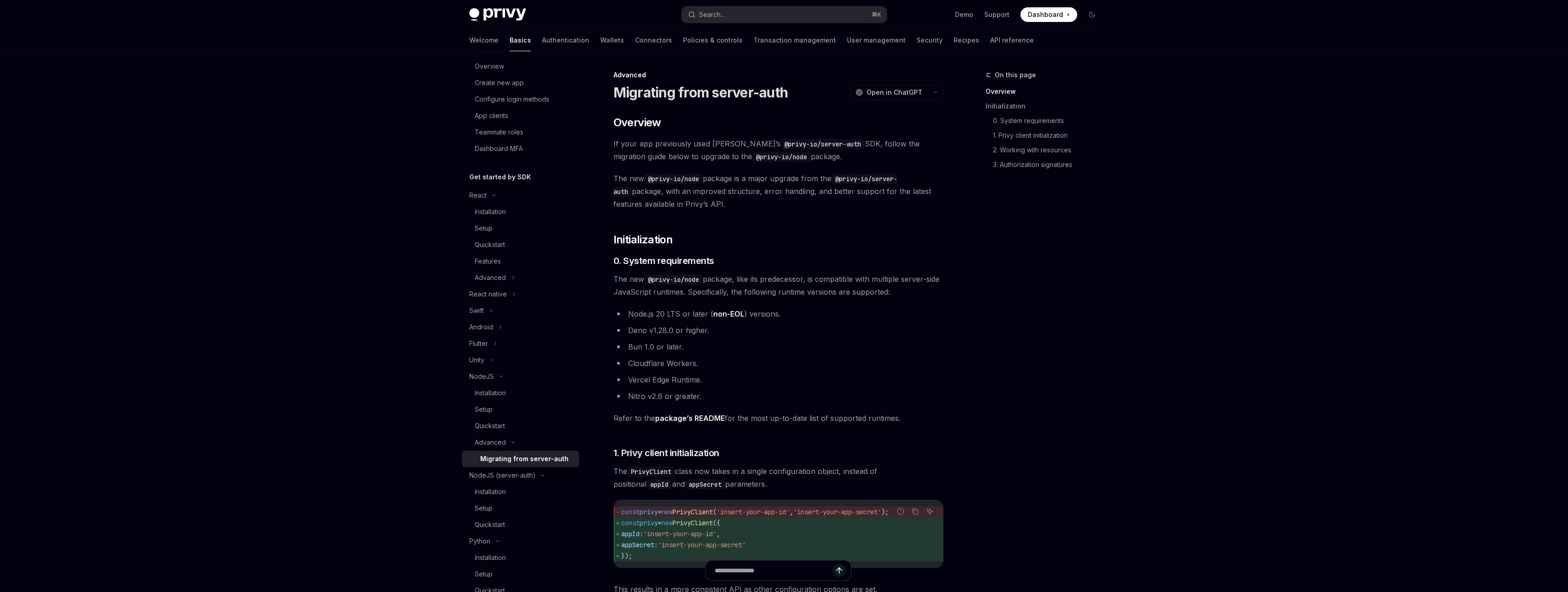
click at [781, 143] on code "@privy-io/server-auth" at bounding box center [822, 144] width 84 height 10
click at [474, 298] on div "NodeJS (server-auth)" at bounding box center [503, 297] width 66 height 11
click at [471, 306] on div "Python" at bounding box center [521, 312] width 118 height 16
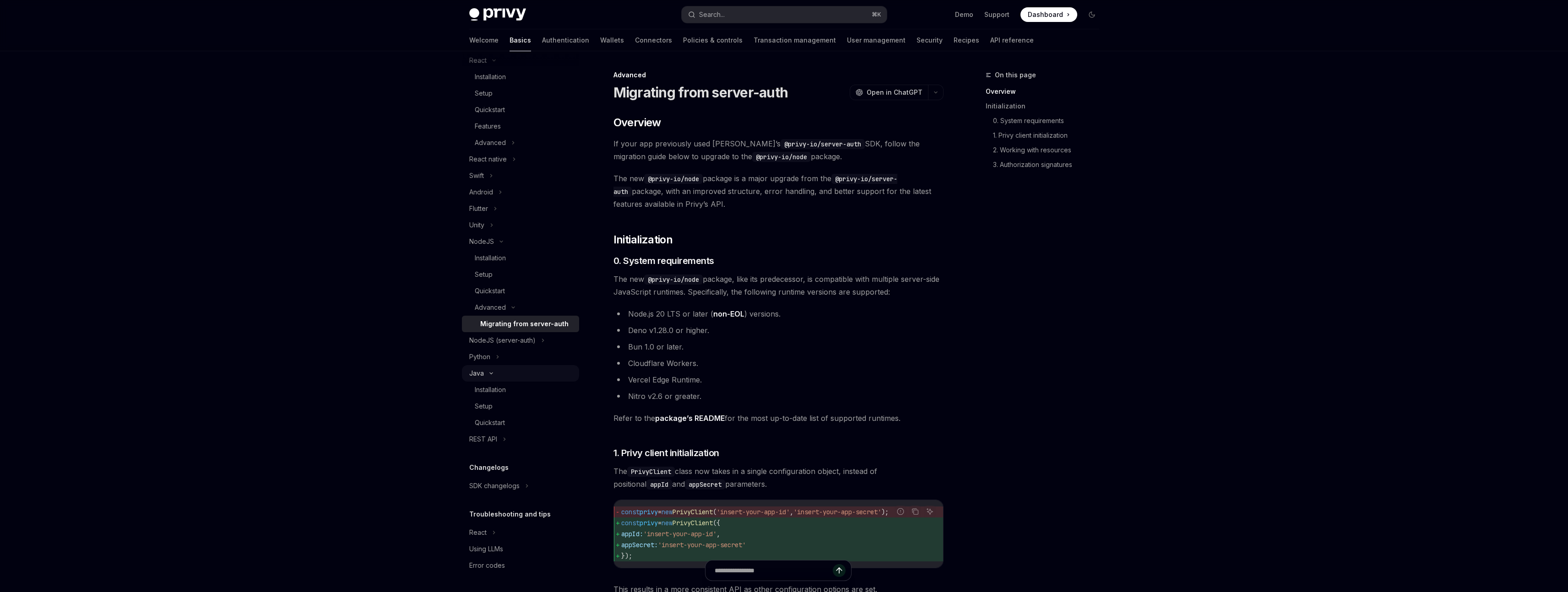
click at [471, 368] on div "Java" at bounding box center [476, 374] width 14 height 11
click at [483, 435] on div "REST API" at bounding box center [483, 439] width 28 height 11
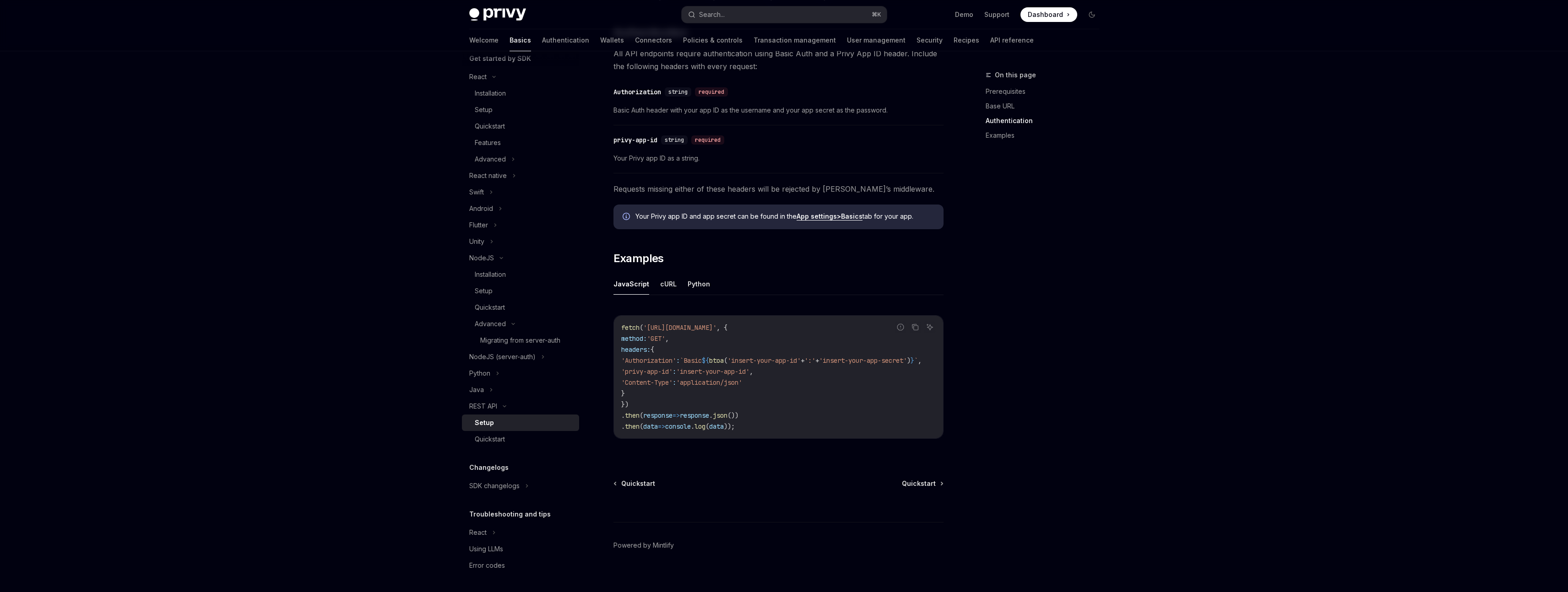
scroll to position [290, 0]
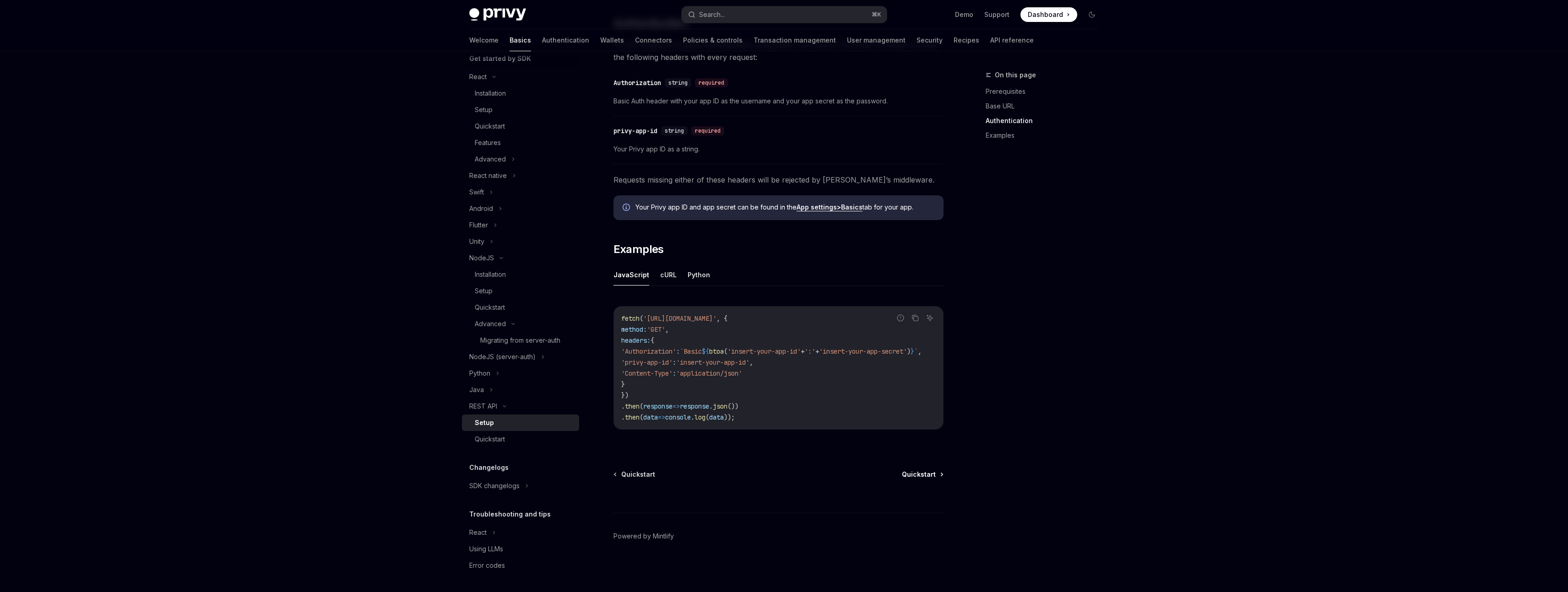
click at [784, 438] on span "Quickstart" at bounding box center [918, 475] width 34 height 9
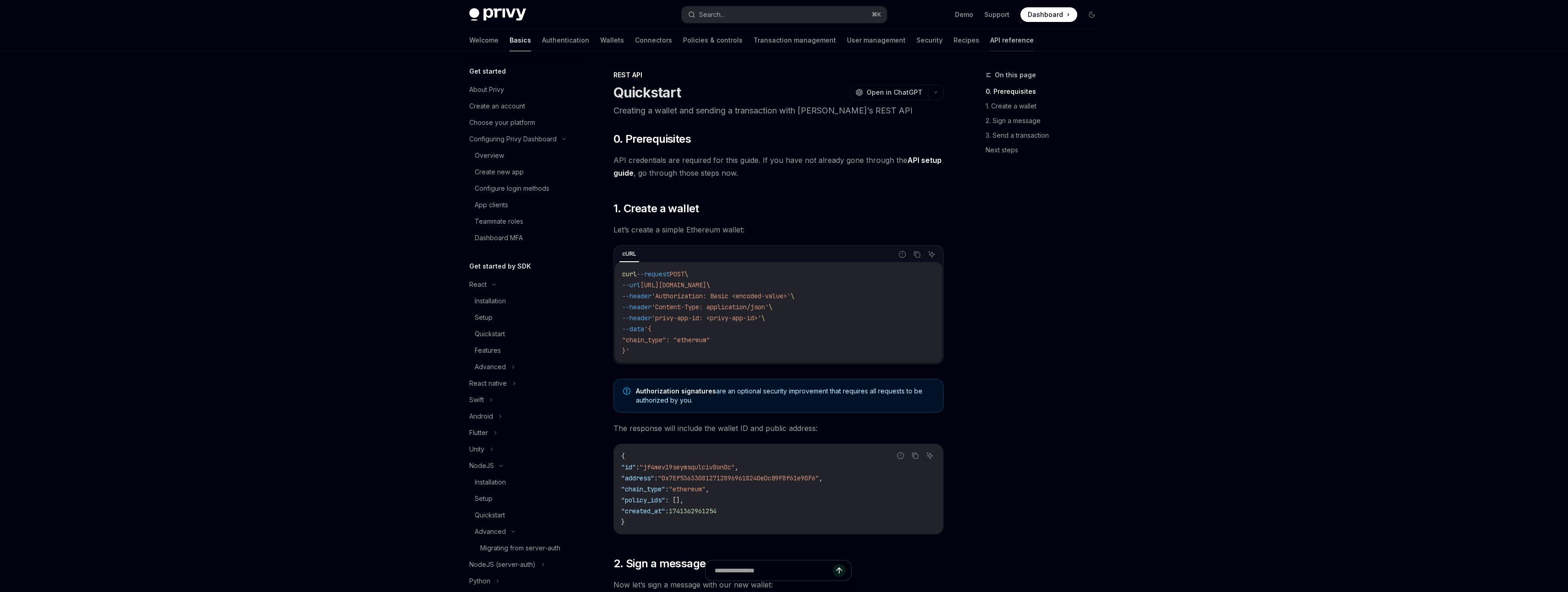
click at [784, 43] on link "API reference" at bounding box center [1012, 40] width 44 height 22
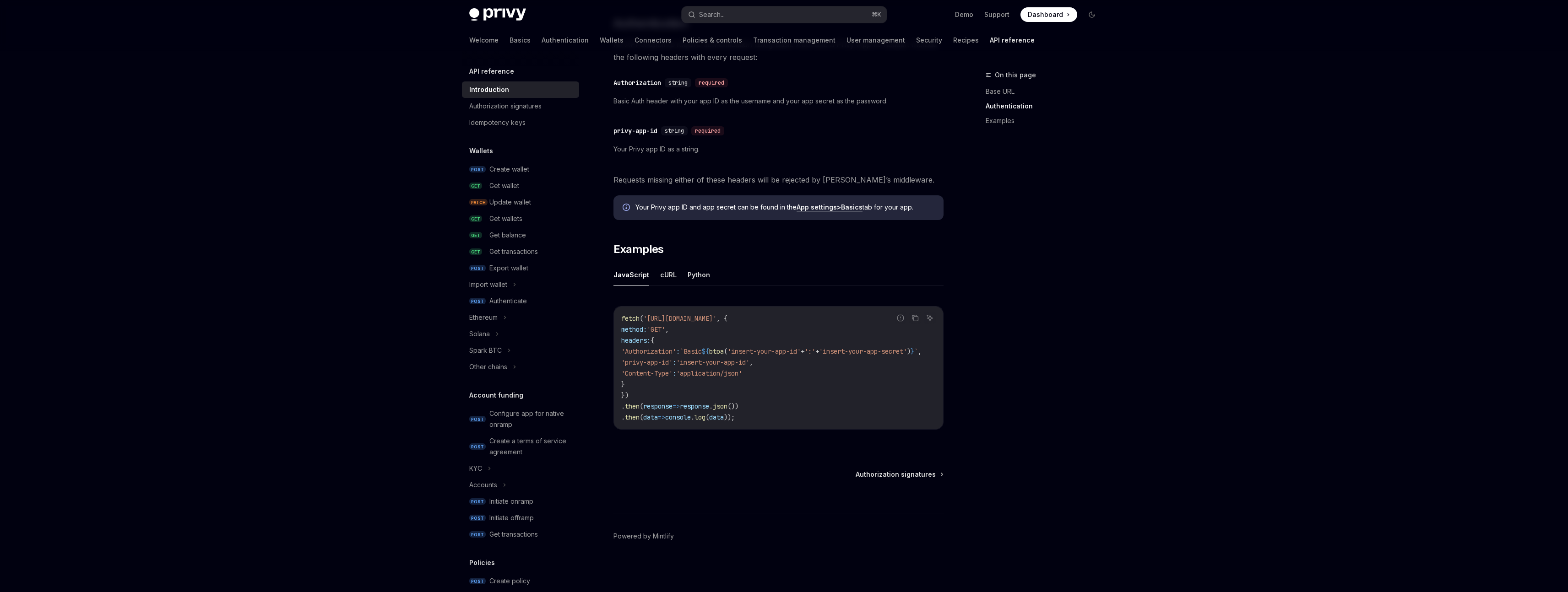
scroll to position [392, 0]
click at [517, 111] on div "Authorization signatures" at bounding box center [506, 106] width 72 height 11
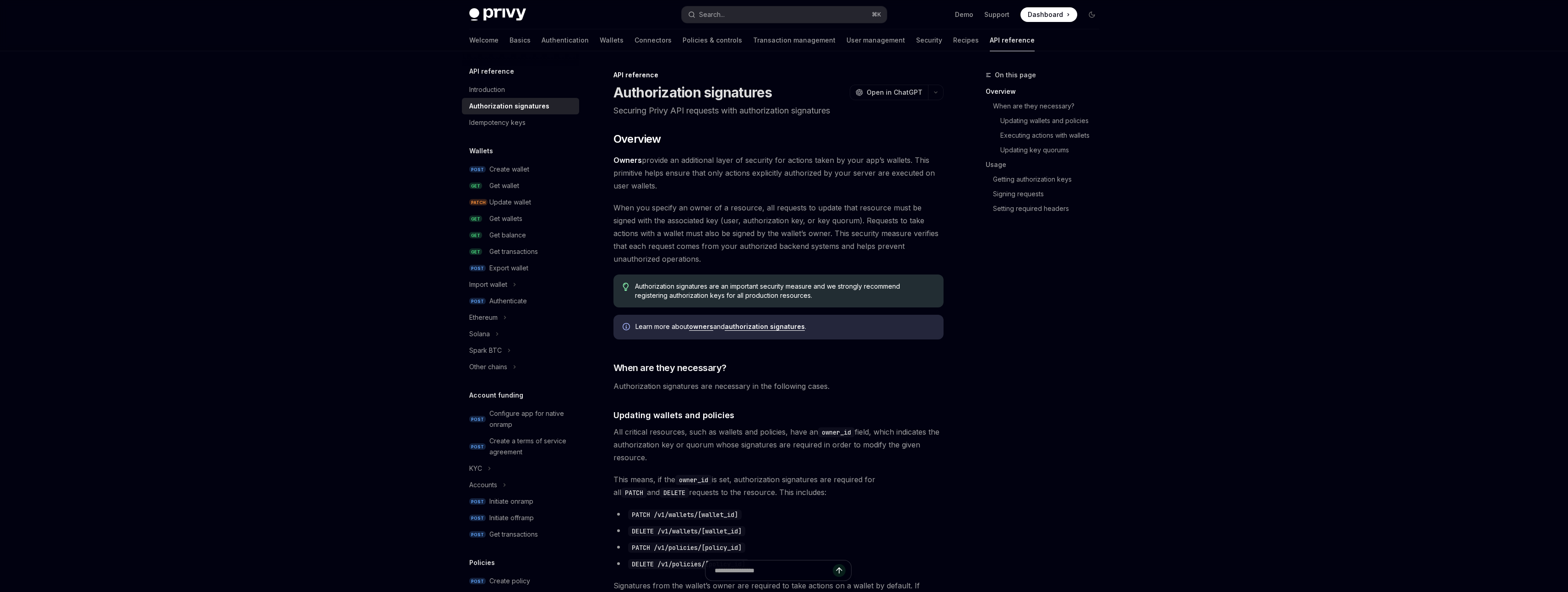
click at [784, 41] on div "Welcome Basics Authentication Wallets Connectors Policies & controls Transactio…" at bounding box center [752, 40] width 565 height 22
click at [784, 37] on link "Security" at bounding box center [929, 40] width 27 height 22
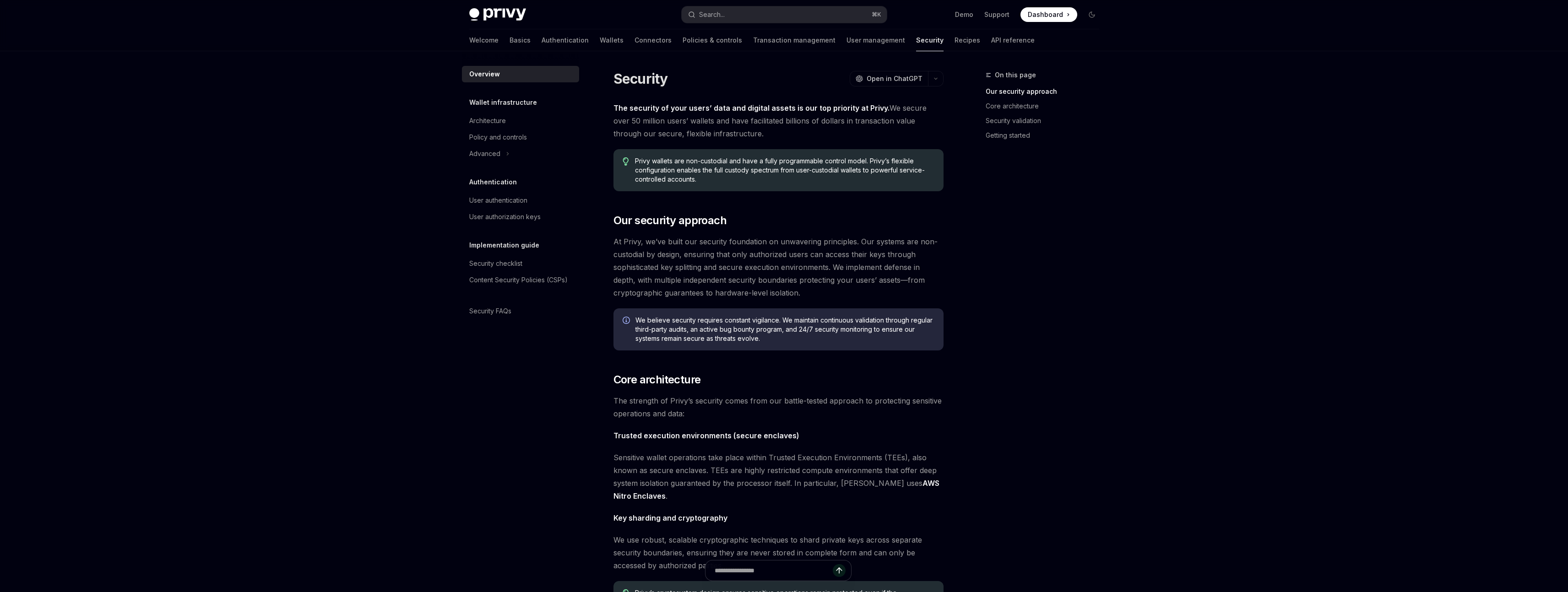
click at [784, 223] on div "On this page Our security approach Core architecture Security validation Gettin…" at bounding box center [1036, 330] width 139 height 523
type textarea "*"
